Goal: Task Accomplishment & Management: Manage account settings

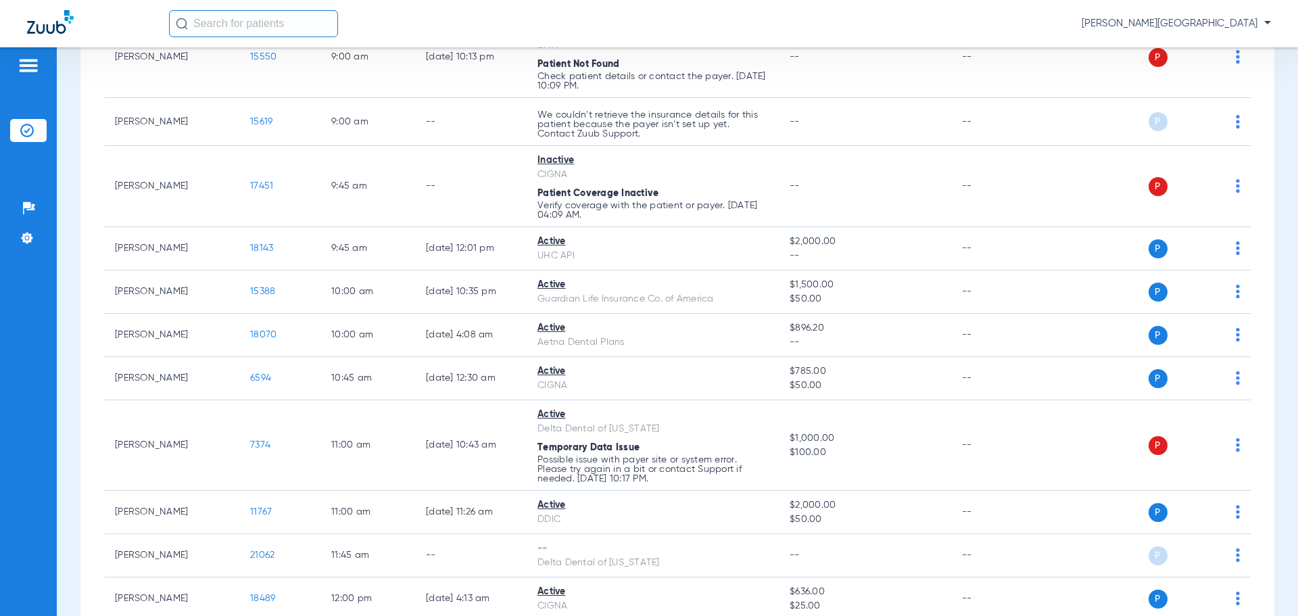
scroll to position [467, 0]
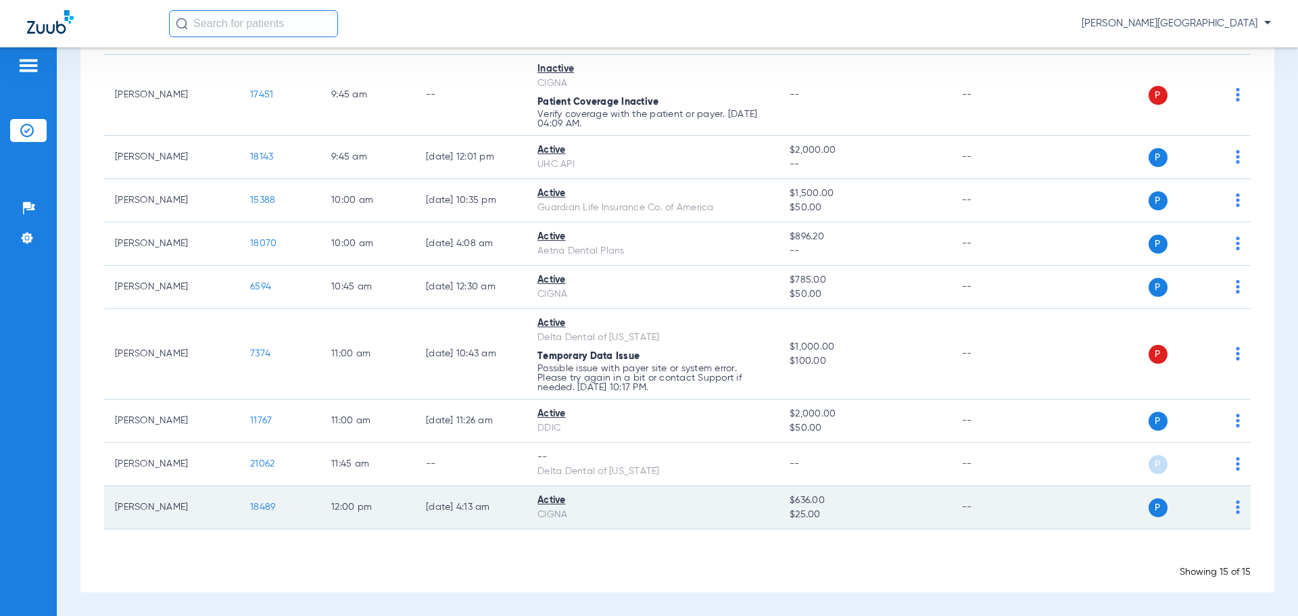
click at [1236, 506] on img at bounding box center [1238, 507] width 4 height 14
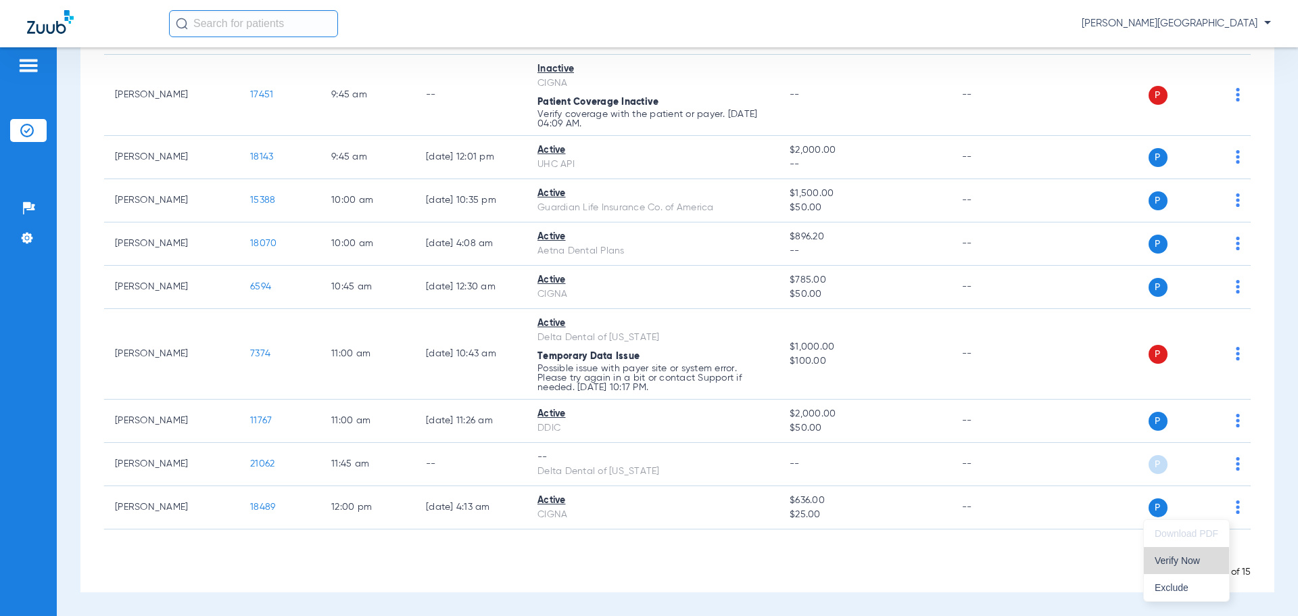
click at [1177, 554] on button "Verify Now" at bounding box center [1186, 560] width 85 height 27
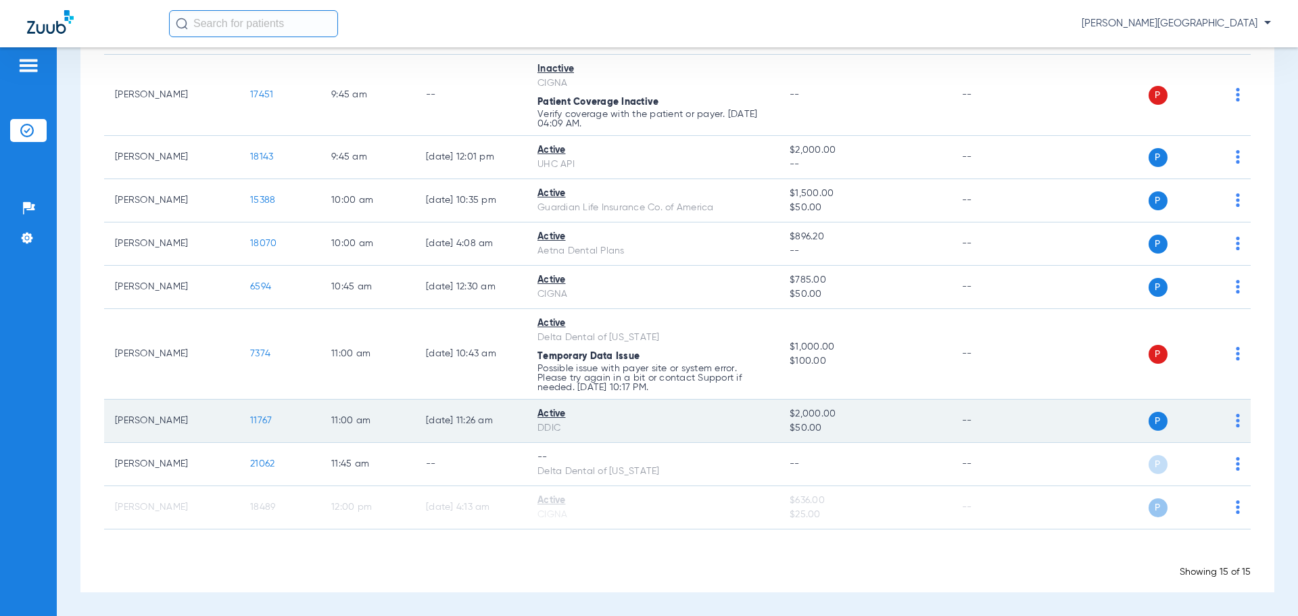
click at [1228, 412] on div "P S" at bounding box center [1142, 421] width 198 height 19
click at [1236, 421] on img at bounding box center [1238, 421] width 4 height 14
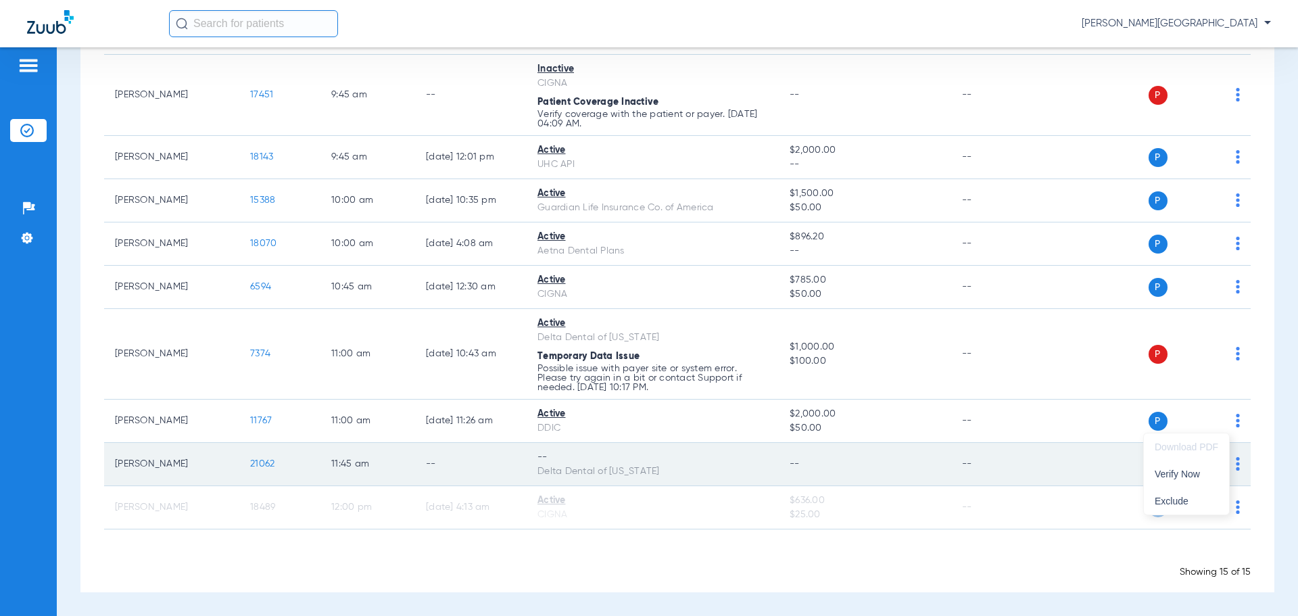
click at [1181, 469] on span "Verify Now" at bounding box center [1187, 473] width 64 height 9
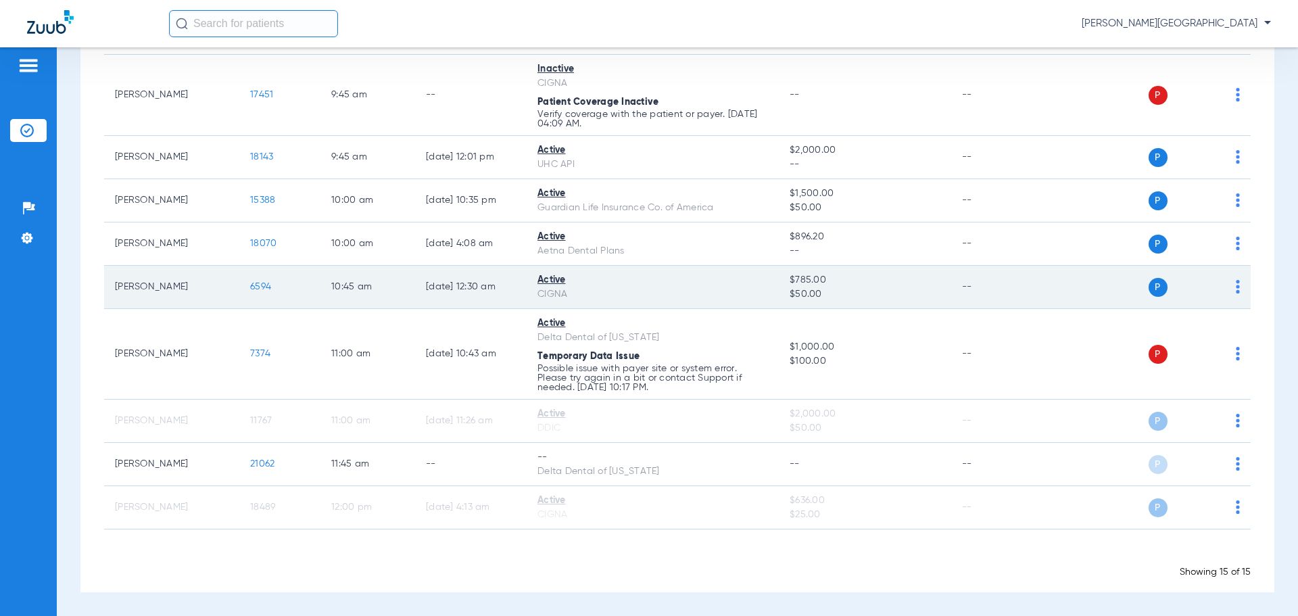
click at [1236, 285] on img at bounding box center [1238, 287] width 4 height 14
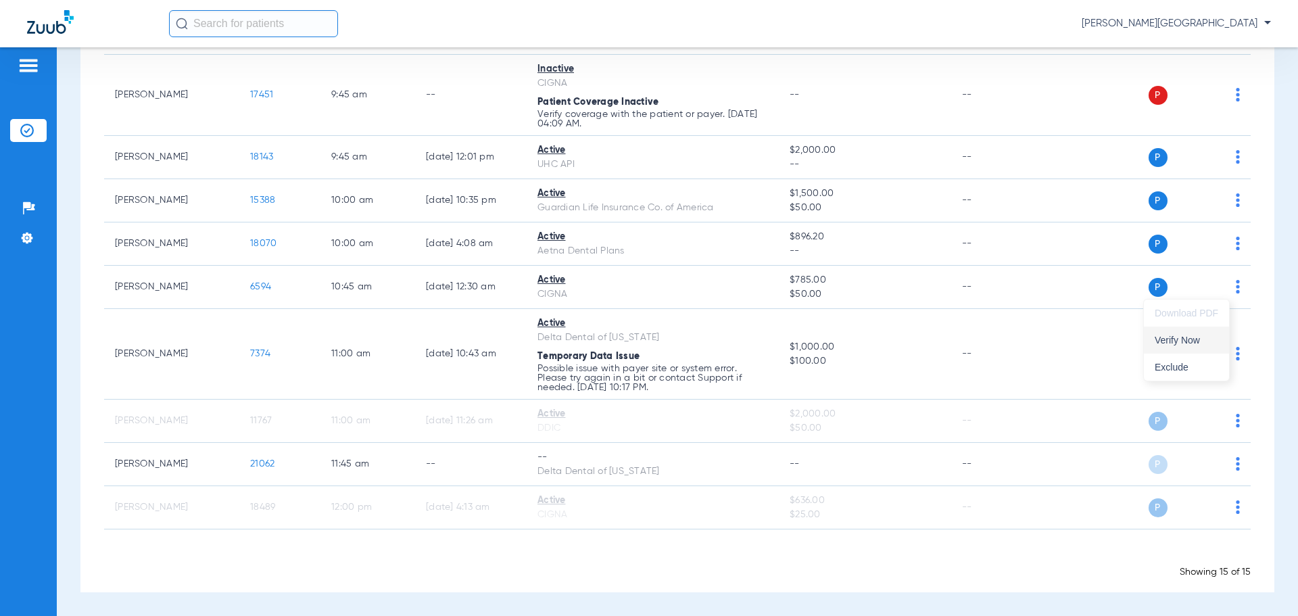
click at [1171, 335] on span "Verify Now" at bounding box center [1187, 339] width 64 height 9
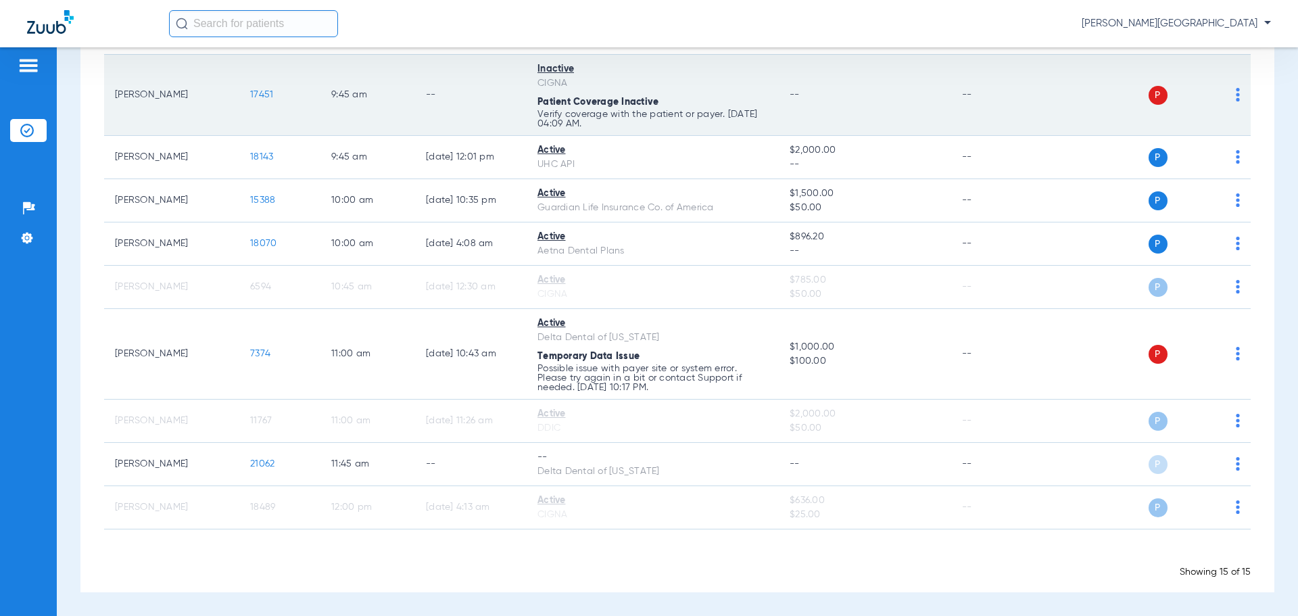
click at [1236, 88] on img at bounding box center [1238, 95] width 4 height 14
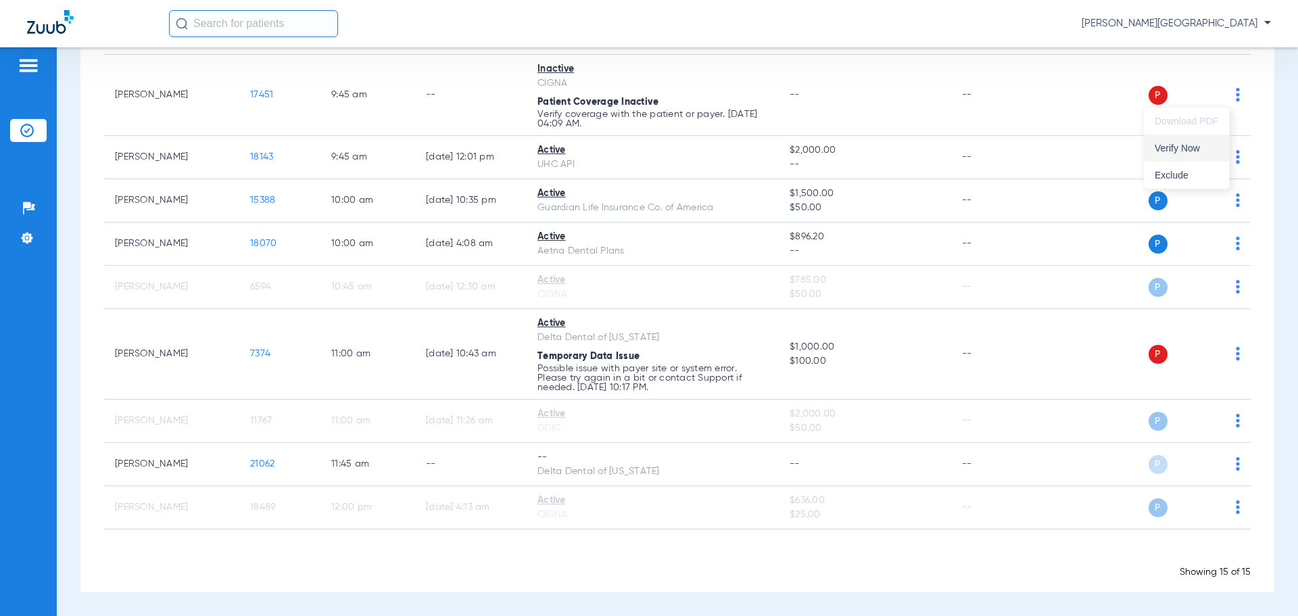
click at [1170, 149] on span "Verify Now" at bounding box center [1187, 147] width 64 height 9
